Goal: Check status: Check status

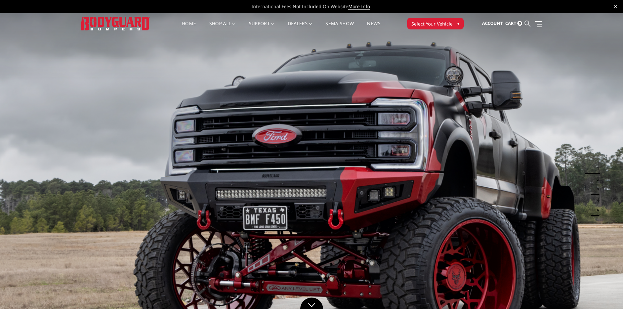
click at [526, 22] on icon at bounding box center [527, 24] width 6 height 6
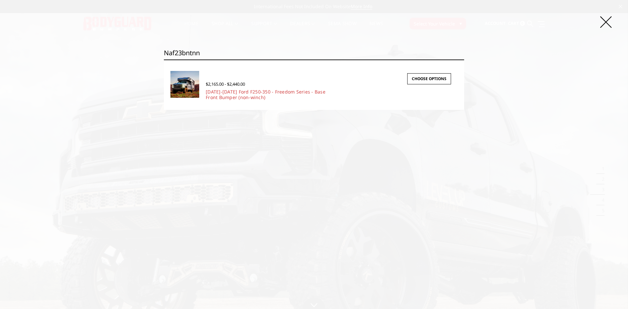
type input "naf23bntnn"
click at [186, 81] on img at bounding box center [184, 84] width 29 height 27
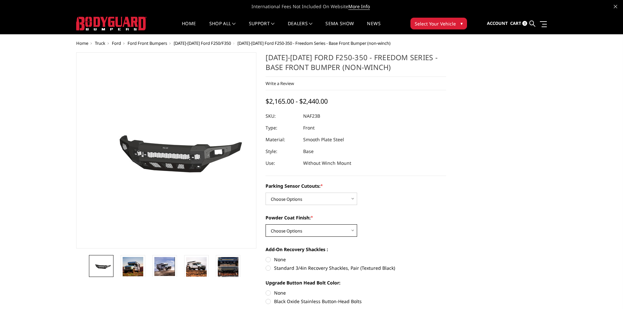
click at [312, 227] on select "Choose Options Bare Metal Textured Black Powder Coat" at bounding box center [311, 230] width 92 height 12
select select "2565"
click at [265, 224] on select "Choose Options Bare Metal Textured Black Powder Coat" at bounding box center [311, 230] width 92 height 12
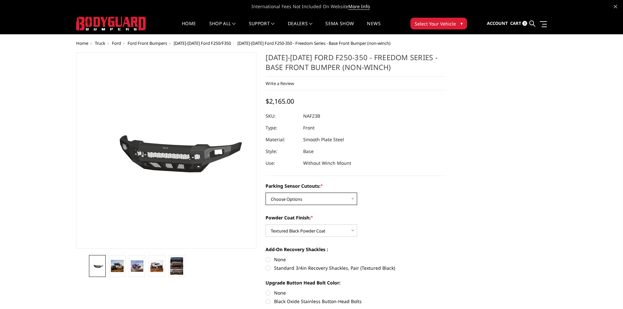
click at [323, 201] on select "Choose Options No - Without Parking Sensor Cutouts Yes - With Parking Sensor Cu…" at bounding box center [311, 199] width 92 height 12
select select "2562"
click at [265, 193] on select "Choose Options No - Without Parking Sensor Cutouts Yes - With Parking Sensor Cu…" at bounding box center [311, 199] width 92 height 12
click at [515, 24] on span "Cart" at bounding box center [515, 23] width 11 height 6
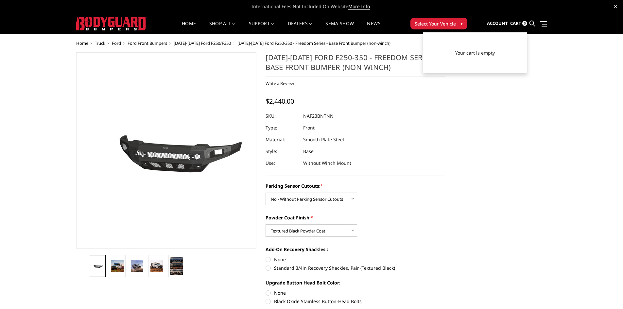
click at [505, 25] on span "Account" at bounding box center [497, 23] width 21 height 6
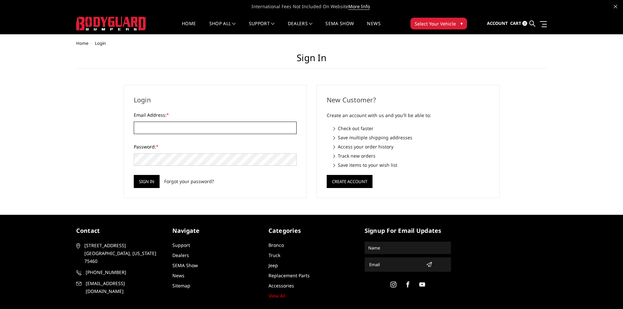
type input "[EMAIL_ADDRESS][PERSON_NAME][DOMAIN_NAME]"
click at [142, 177] on input "Sign in" at bounding box center [147, 181] width 26 height 13
